Goal: Information Seeking & Learning: Learn about a topic

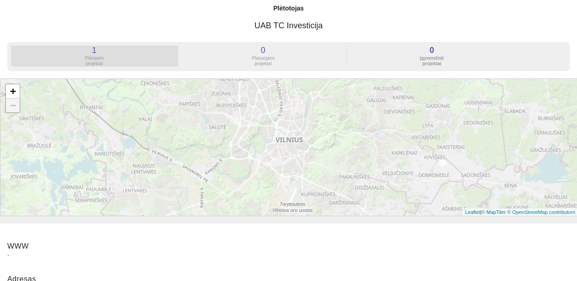
click at [86, 48] on div "1" at bounding box center [94, 50] width 167 height 9
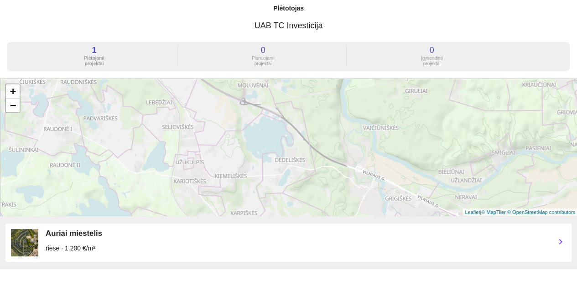
drag, startPoint x: 94, startPoint y: 233, endPoint x: 40, endPoint y: 236, distance: 53.9
click at [40, 236] on div "Auriai miestelis riese · 1.200 €/m² chevron_right" at bounding box center [288, 243] width 566 height 38
